Goal: Task Accomplishment & Management: Use online tool/utility

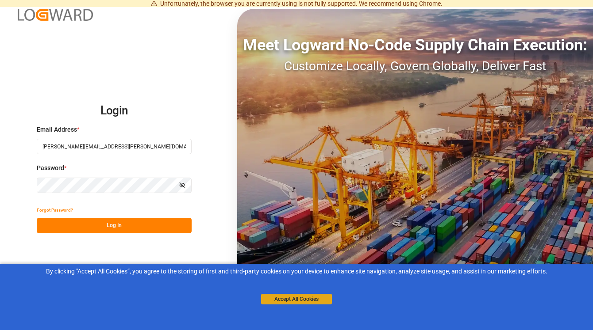
click at [299, 300] on button "Accept All Cookies" at bounding box center [296, 299] width 71 height 11
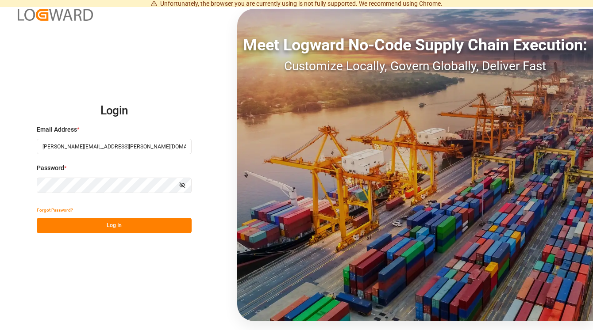
click at [117, 228] on button "Log In" at bounding box center [114, 225] width 155 height 15
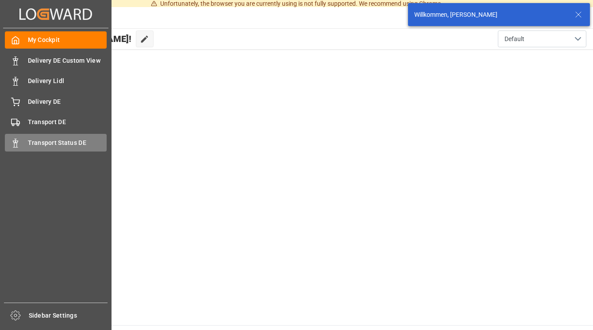
click at [17, 138] on div at bounding box center [12, 142] width 15 height 9
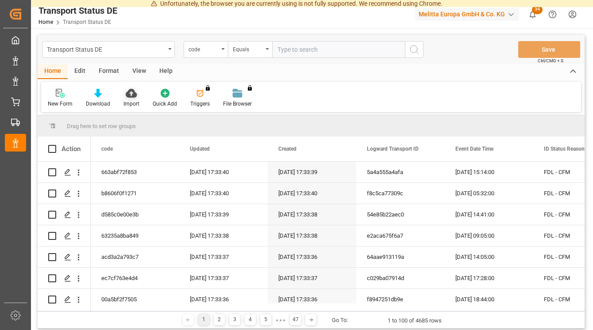
click at [131, 90] on icon at bounding box center [131, 93] width 11 height 9
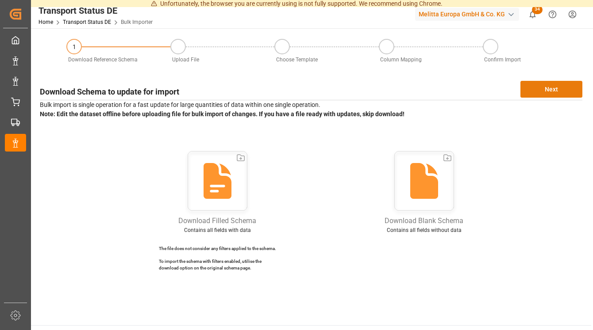
click at [538, 88] on button "Next" at bounding box center [551, 89] width 62 height 17
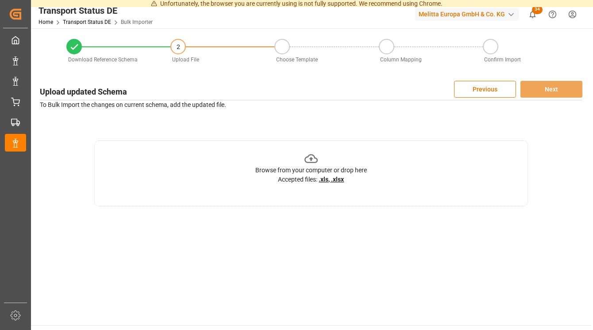
click at [312, 159] on icon at bounding box center [311, 159] width 14 height 14
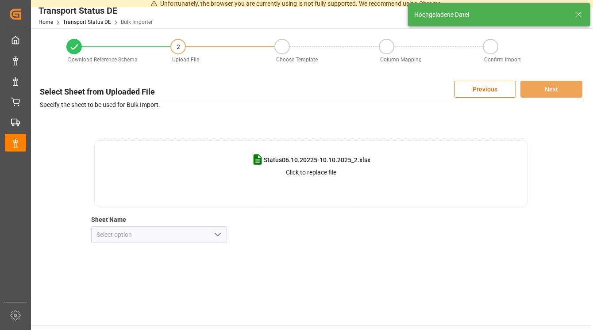
click at [216, 234] on icon "open menu" at bounding box center [217, 235] width 11 height 11
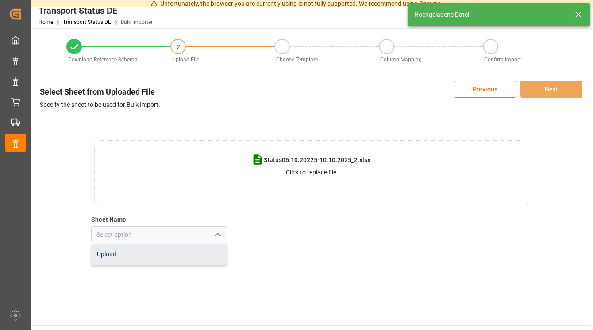
click at [120, 256] on div "Upload" at bounding box center [159, 255] width 135 height 20
type input "Upload"
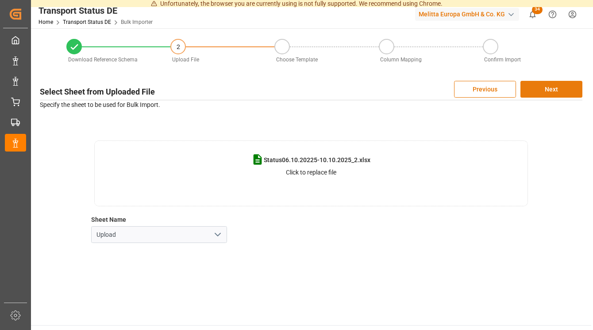
click at [545, 89] on button "Next" at bounding box center [551, 89] width 62 height 17
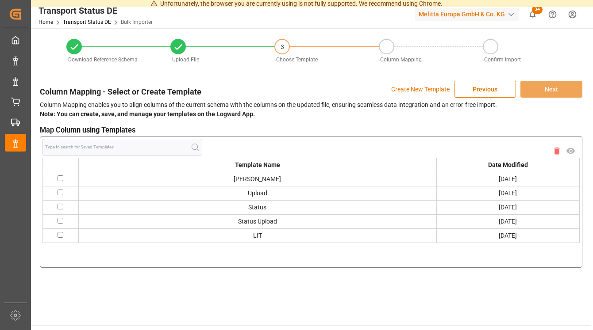
click at [182, 178] on td "[PERSON_NAME]" at bounding box center [257, 179] width 358 height 14
click at [60, 178] on input "checkbox" at bounding box center [61, 179] width 6 height 6
checkbox input "true"
click at [537, 88] on button "Next" at bounding box center [551, 89] width 62 height 17
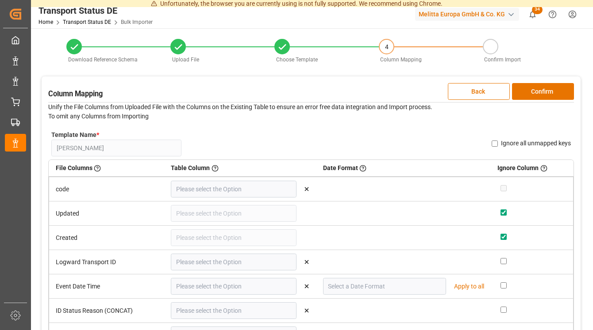
type input "code"
type input "Logward Transport ID"
type input "Event Date Time"
type input "DD.MM.YYYY"
type input "ID Status Reason (CONCAT)"
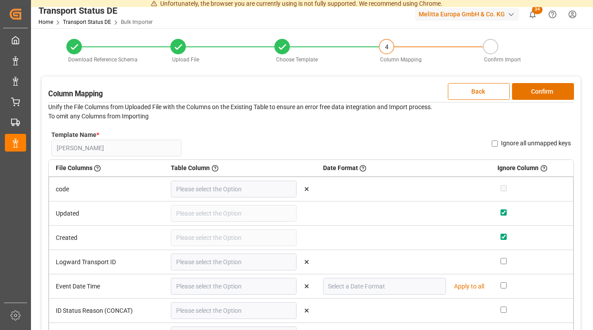
type input "Description Status Reason"
type input "Comment"
type input "Transport Service Provider"
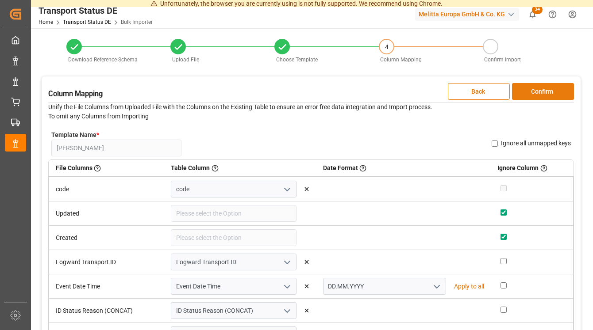
click at [539, 88] on button "Confirm" at bounding box center [543, 91] width 62 height 17
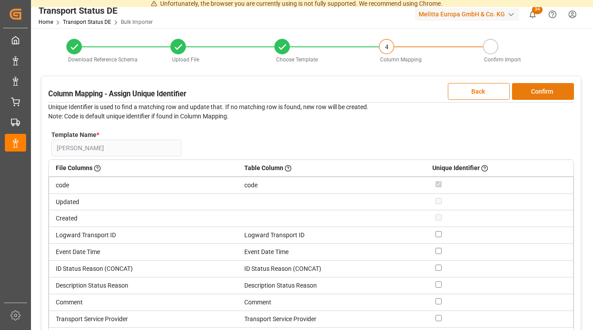
click at [539, 88] on button "Confirm" at bounding box center [543, 91] width 62 height 17
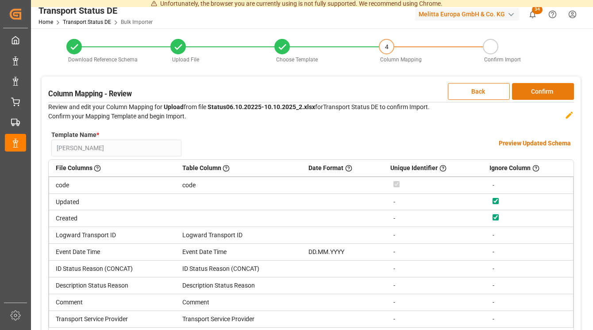
click at [539, 88] on button "Confirm" at bounding box center [543, 91] width 62 height 17
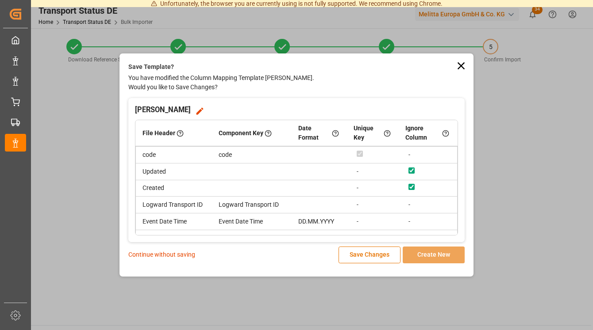
click at [168, 255] on p "Continue without saving" at bounding box center [161, 254] width 67 height 9
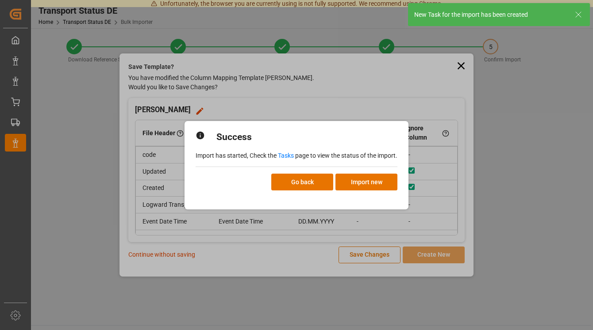
click at [285, 155] on link "Tasks" at bounding box center [286, 155] width 16 height 7
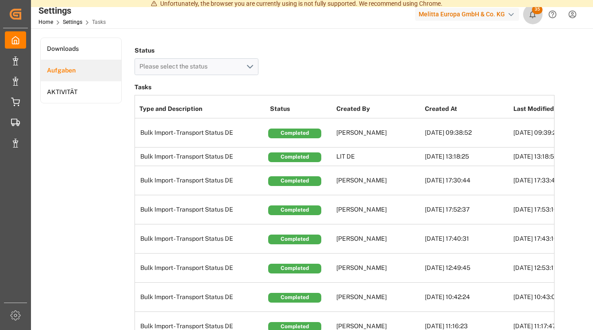
click at [533, 10] on span "35" at bounding box center [537, 9] width 11 height 9
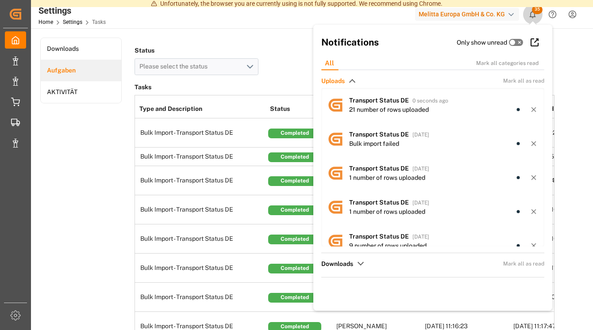
click at [536, 14] on span "35" at bounding box center [537, 9] width 11 height 9
